Goal: Task Accomplishment & Management: Use online tool/utility

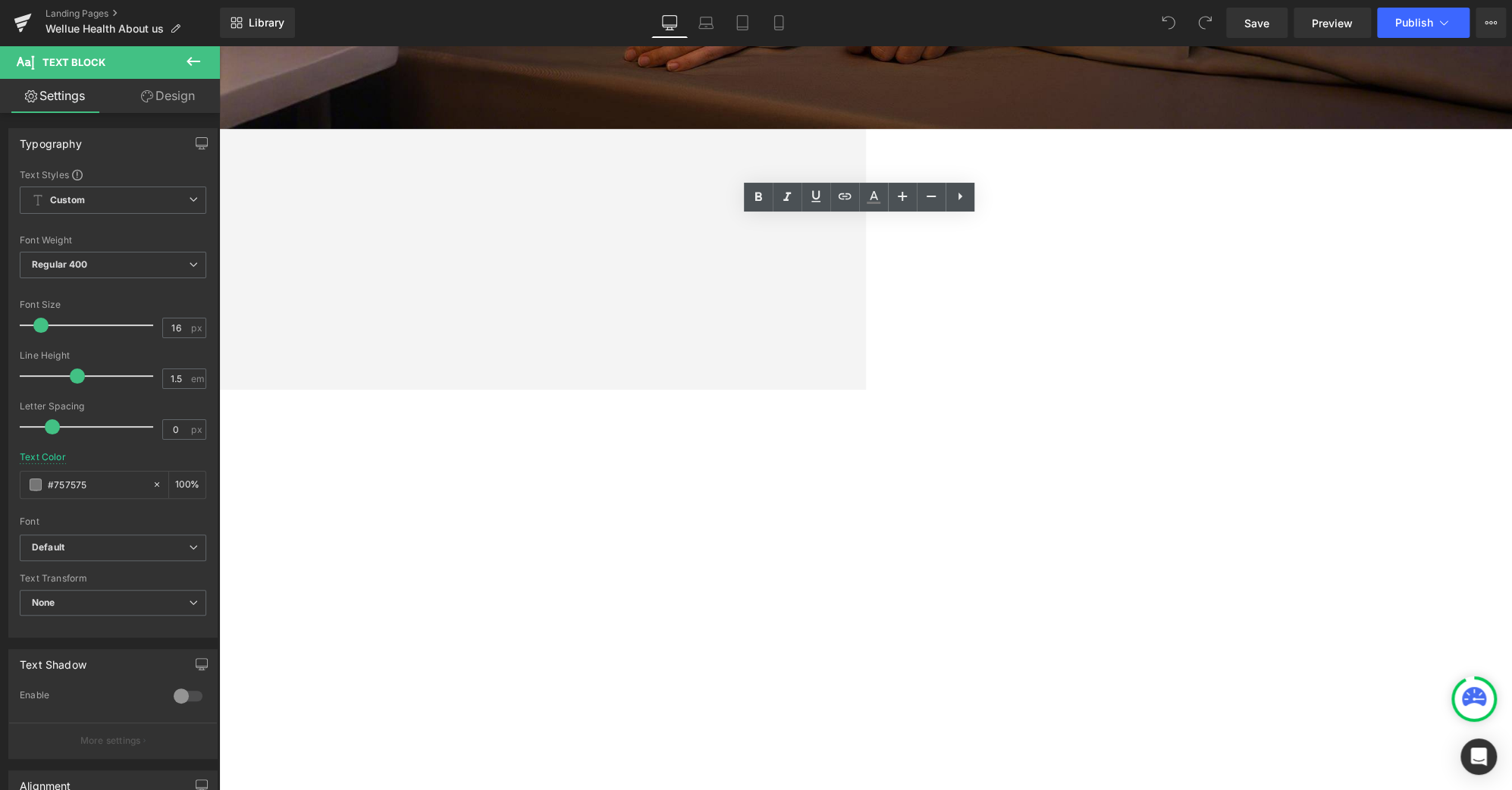
scroll to position [558, 0]
drag, startPoint x: 580, startPoint y: 242, endPoint x: 1178, endPoint y: 308, distance: 601.6
click at [866, 308] on div "About Us Heading Health isn’t defined only by data. It’s freedom, confidence, a…" at bounding box center [218, 208] width 1293 height 257
copy p "Wellue was founded on a simple belief — everyone deserves easy access to better…"
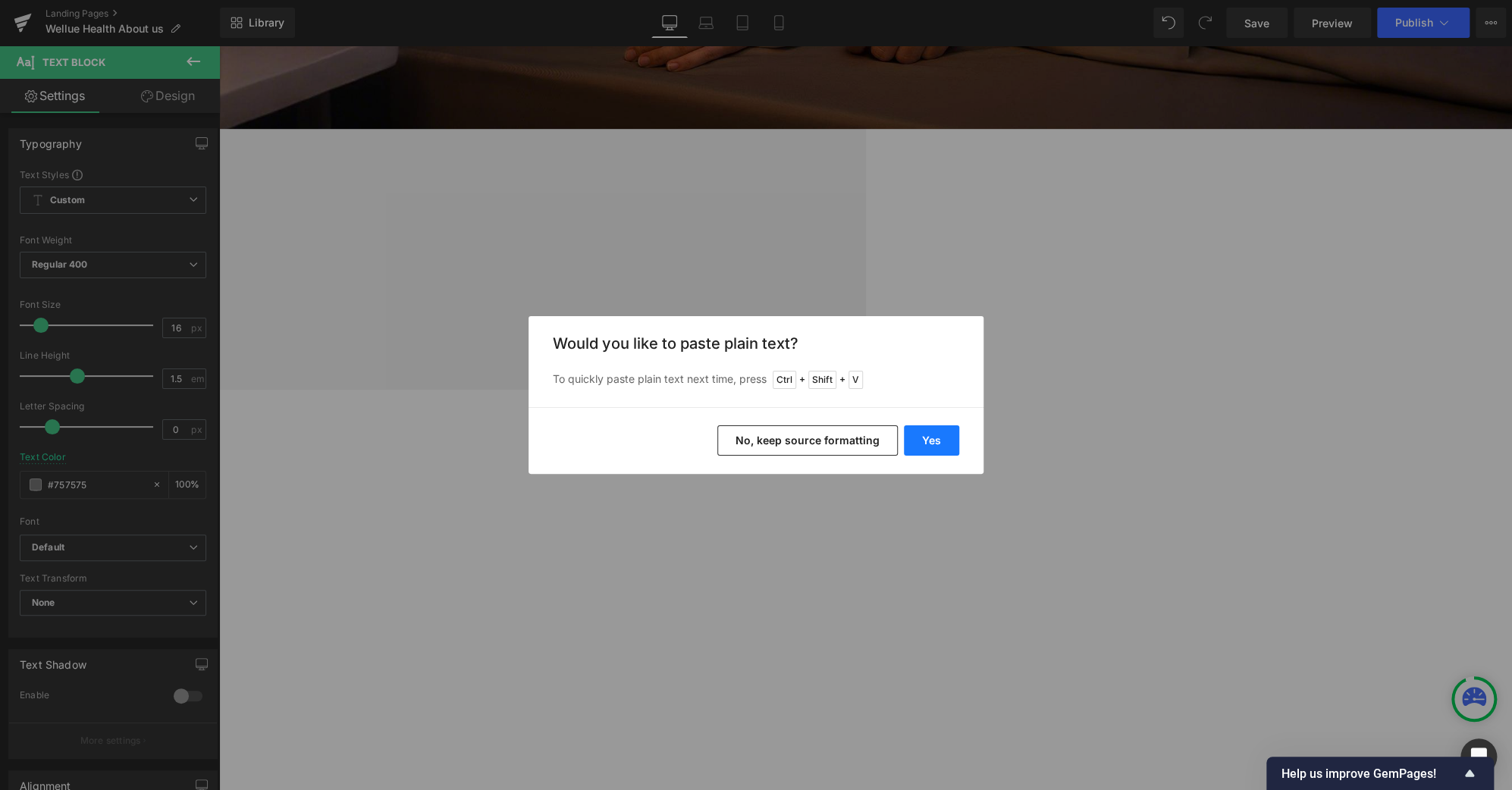
click at [940, 446] on button "Yes" at bounding box center [932, 441] width 56 height 31
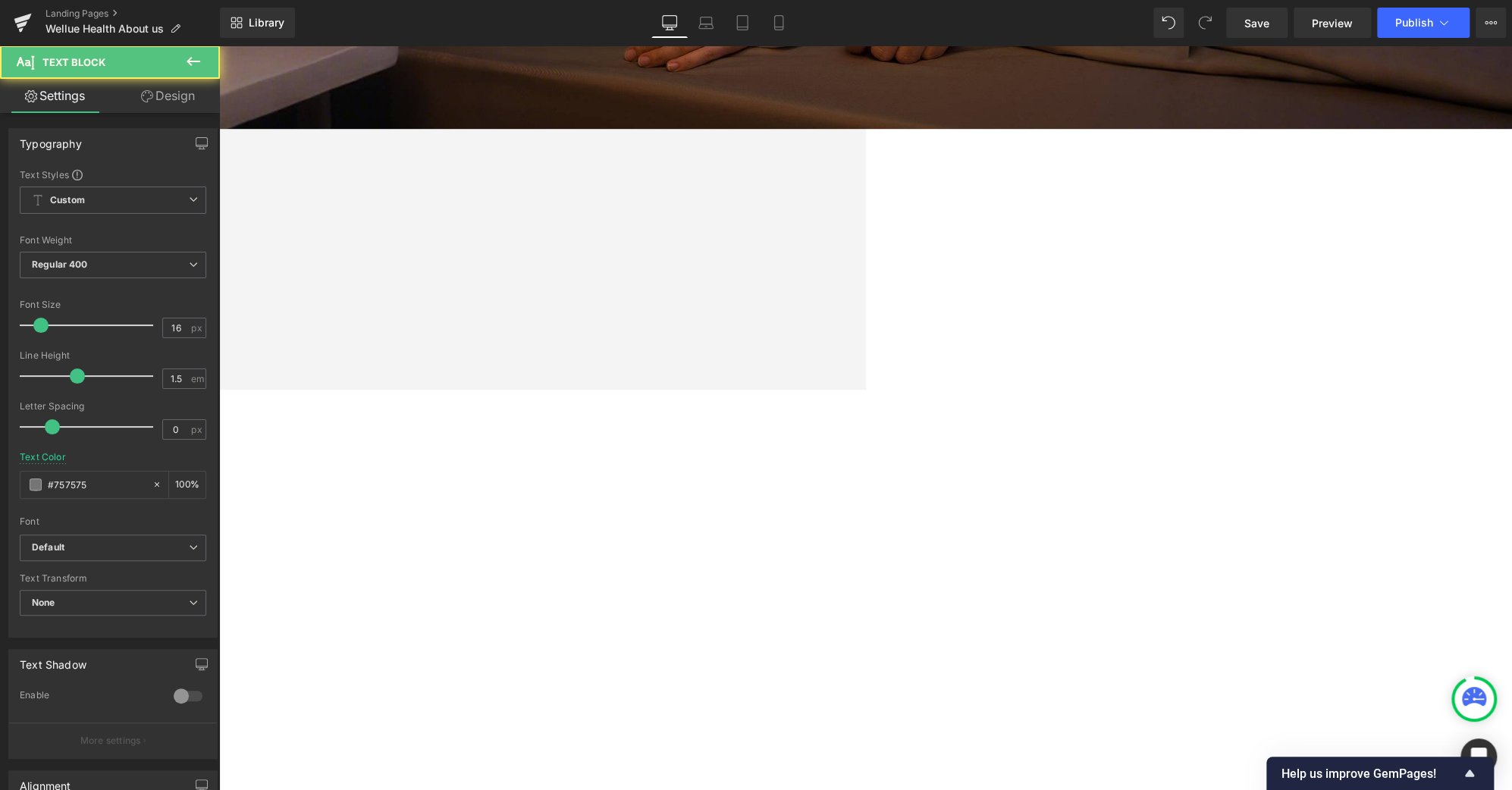
drag, startPoint x: 1022, startPoint y: 299, endPoint x: 886, endPoint y: 305, distance: 136.1
click at [791, 27] on link "Mobile" at bounding box center [779, 23] width 37 height 31
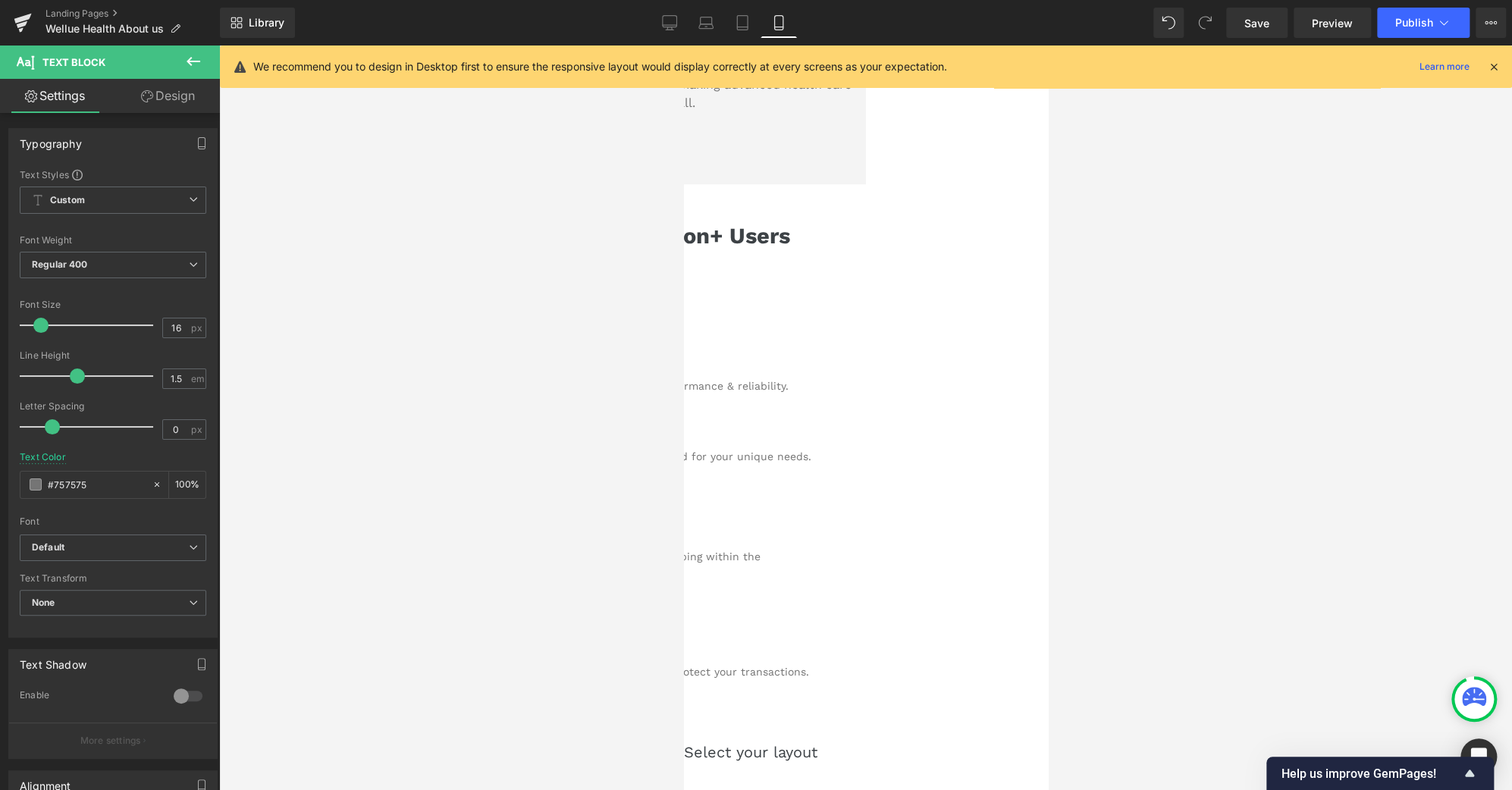
scroll to position [230, 0]
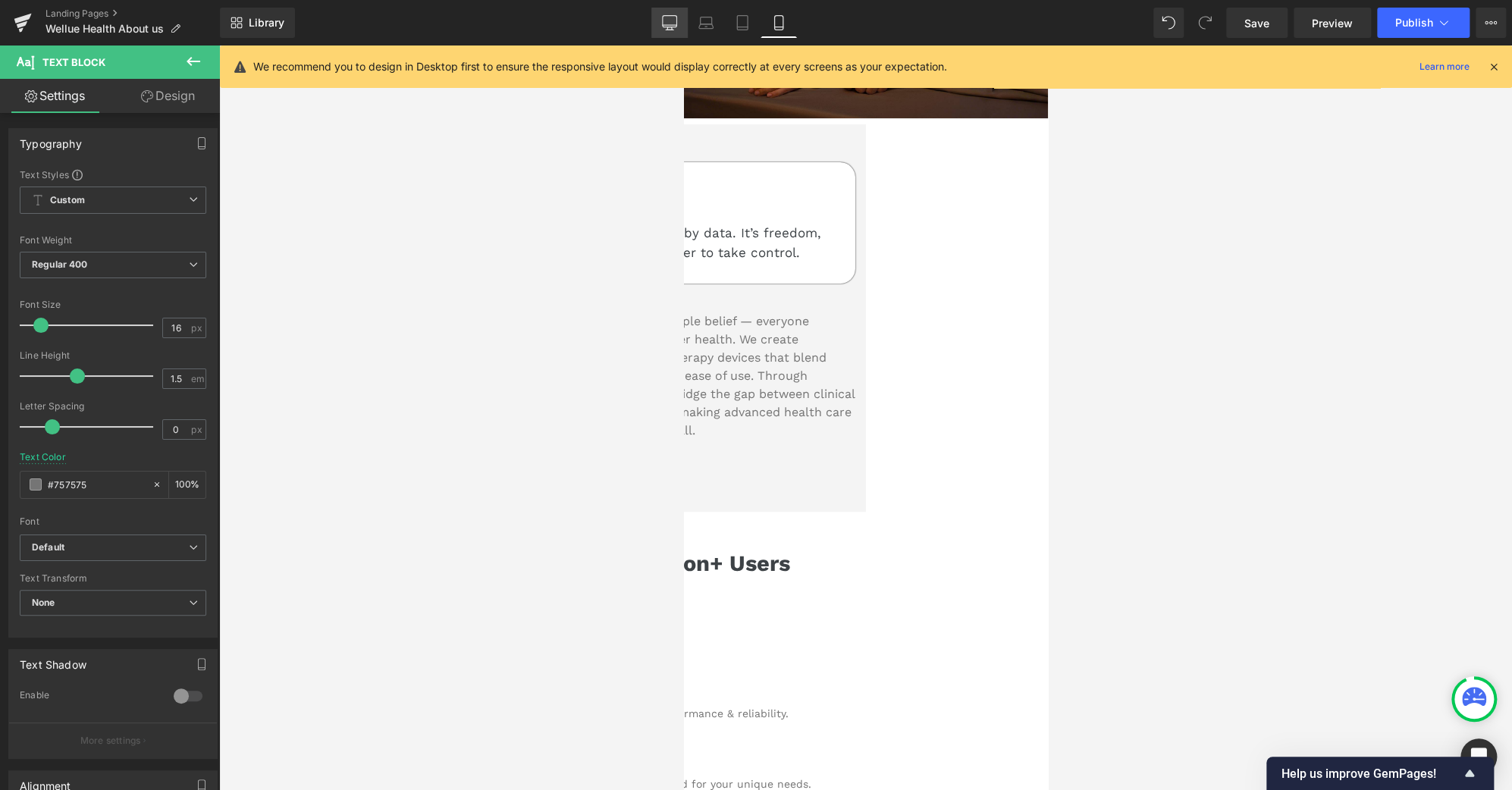
click at [658, 27] on link "Desktop" at bounding box center [670, 23] width 37 height 31
type input "100"
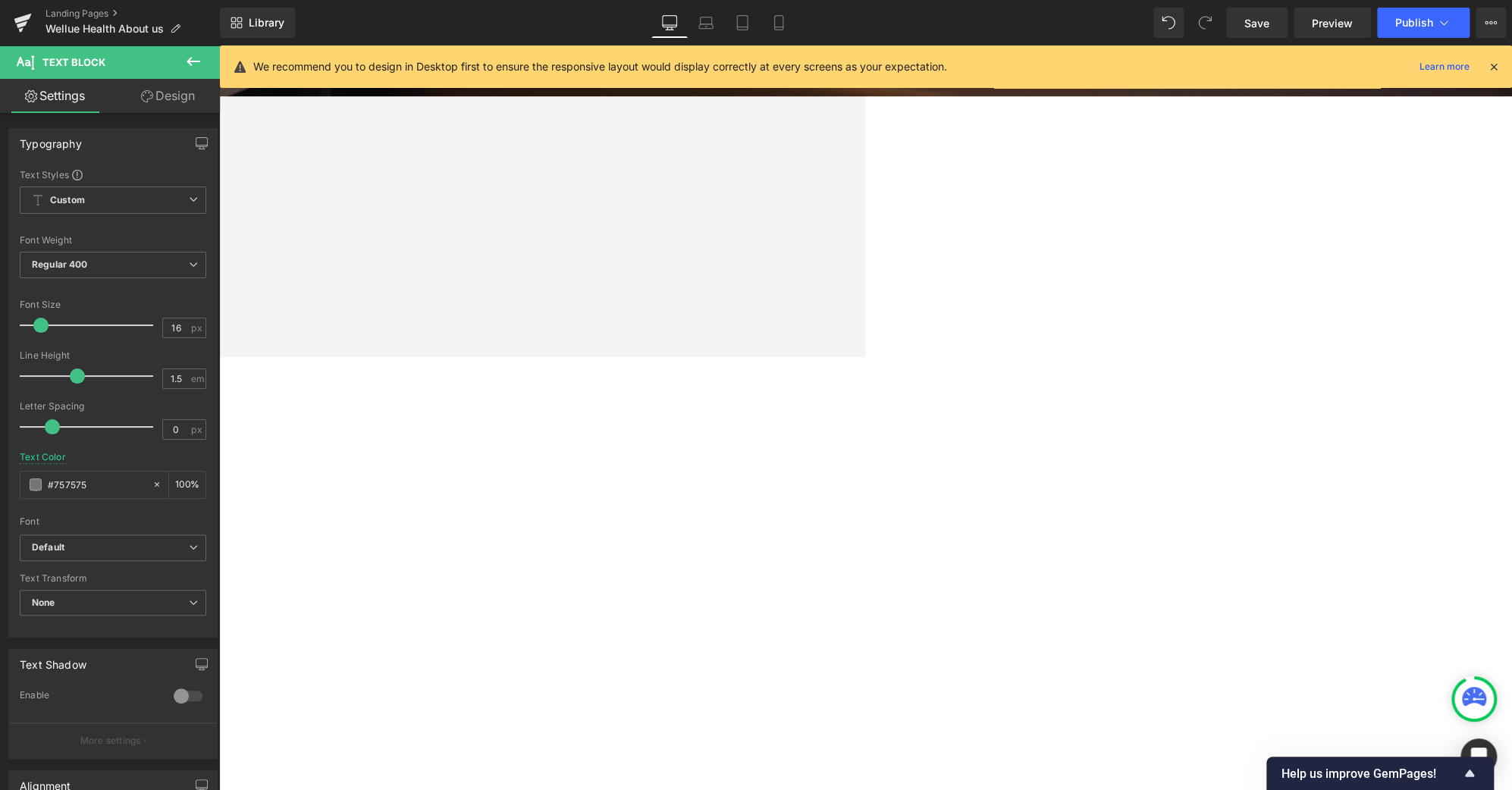
scroll to position [591, 0]
click at [1262, 19] on span "Save" at bounding box center [1257, 23] width 25 height 16
click at [1405, 33] on button "Publish" at bounding box center [1423, 23] width 92 height 31
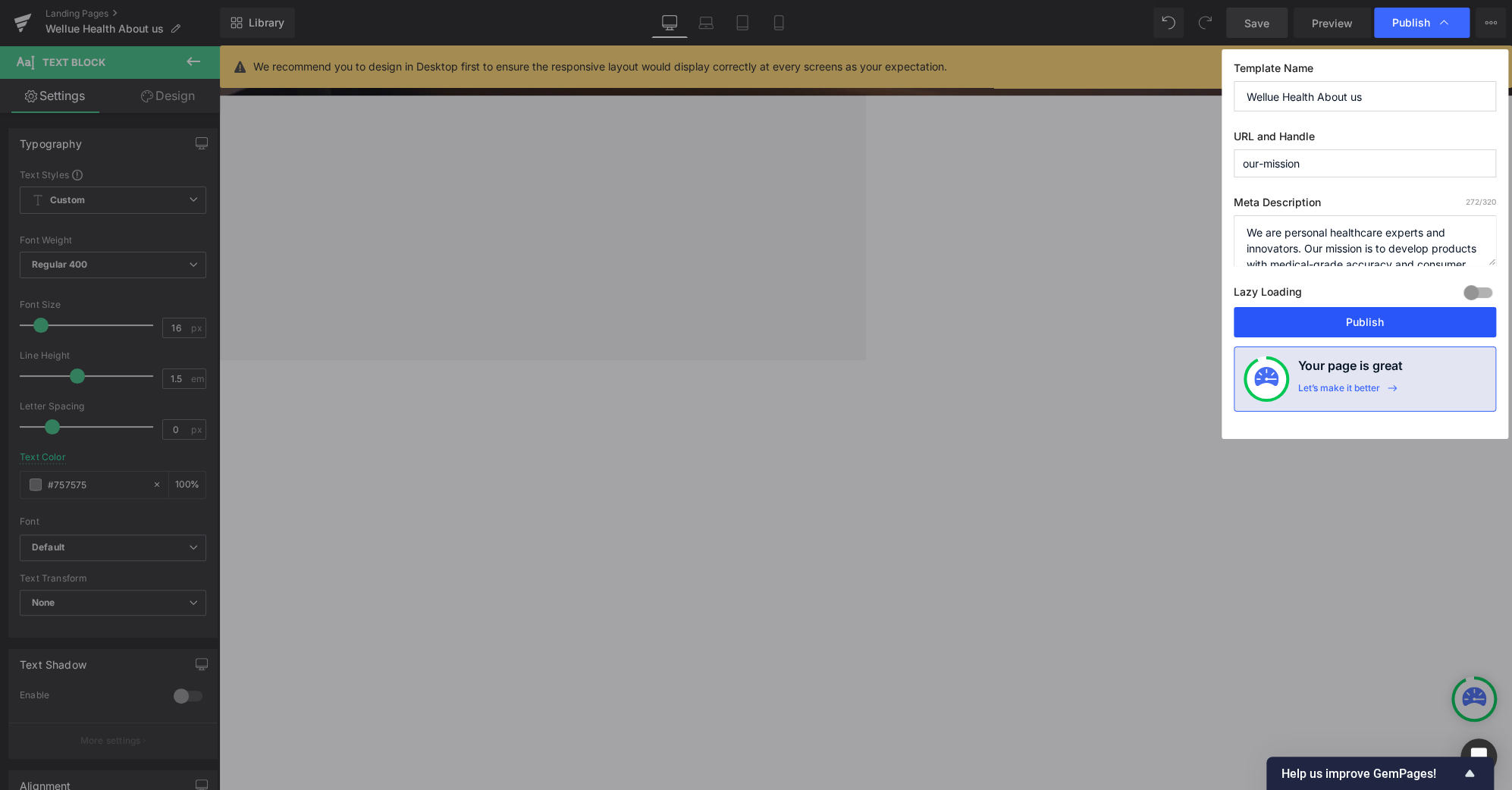
click at [1404, 318] on button "Publish" at bounding box center [1365, 322] width 263 height 31
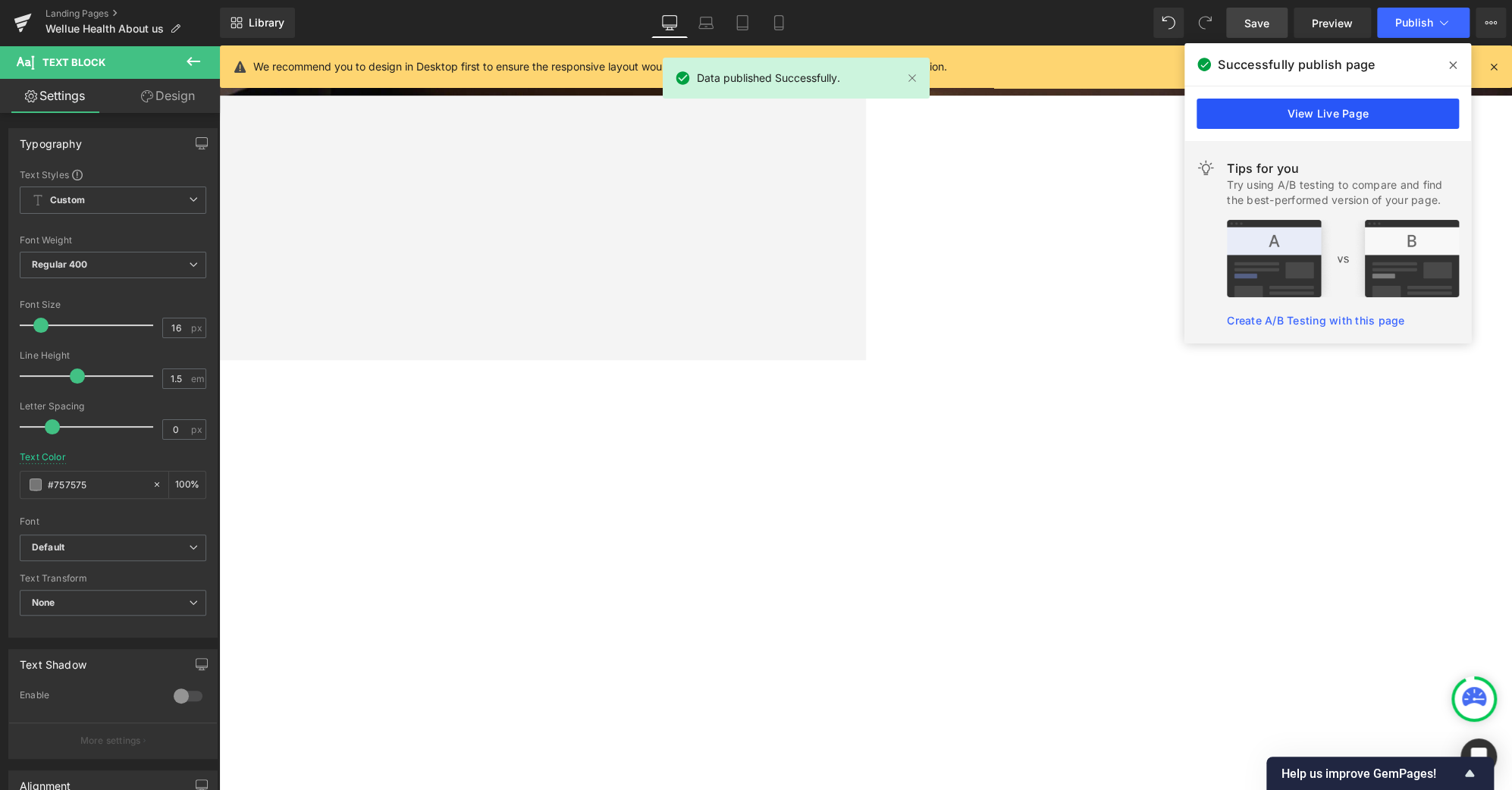
click at [1301, 106] on link "View Live Page" at bounding box center [1327, 114] width 263 height 31
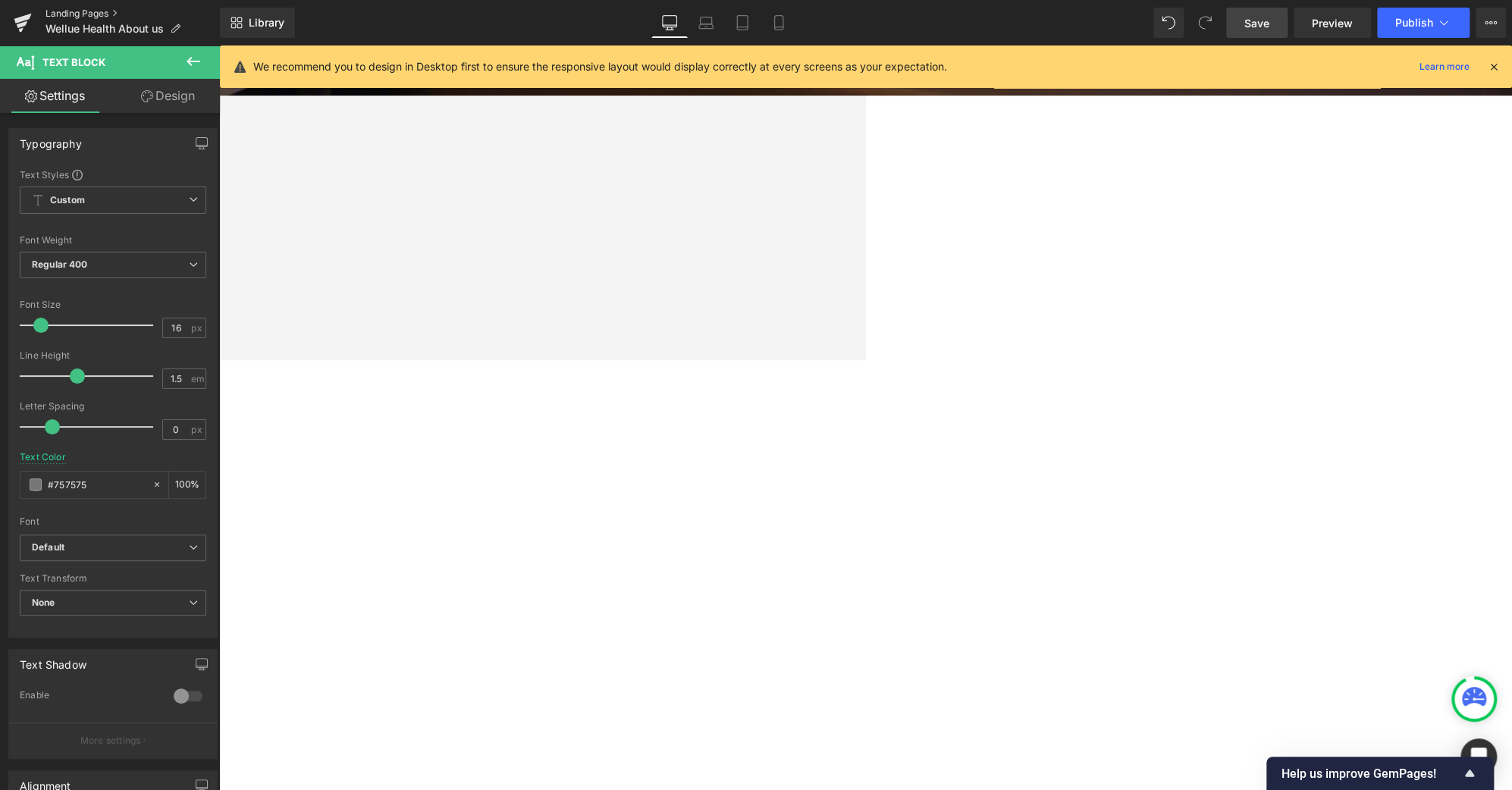
click at [116, 13] on link "Landing Pages" at bounding box center [132, 13] width 174 height 13
